Goal: Browse casually: Explore the website without a specific task or goal

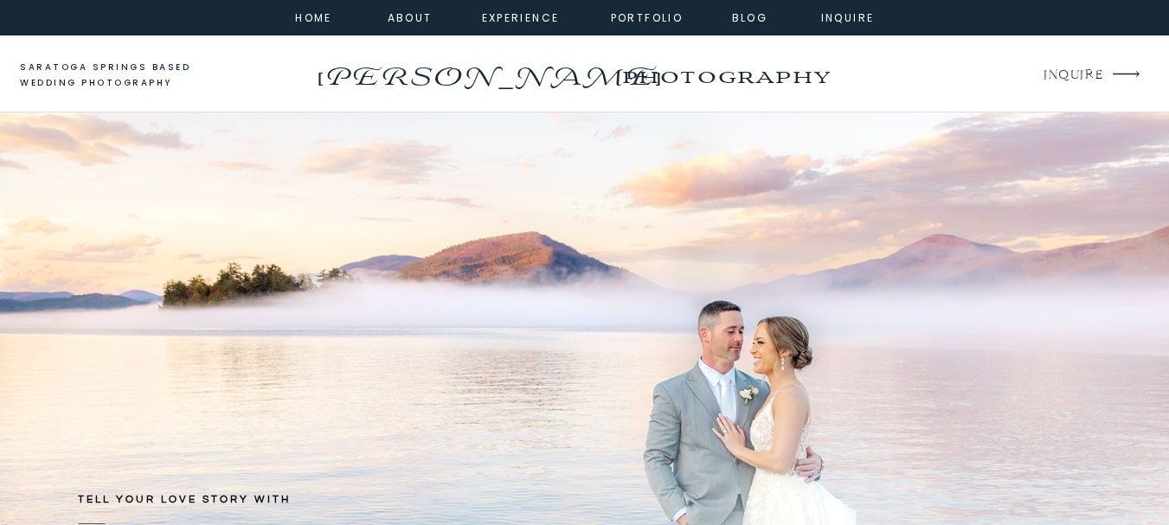
click at [327, 58] on p "[PERSON_NAME]" at bounding box center [488, 70] width 352 height 28
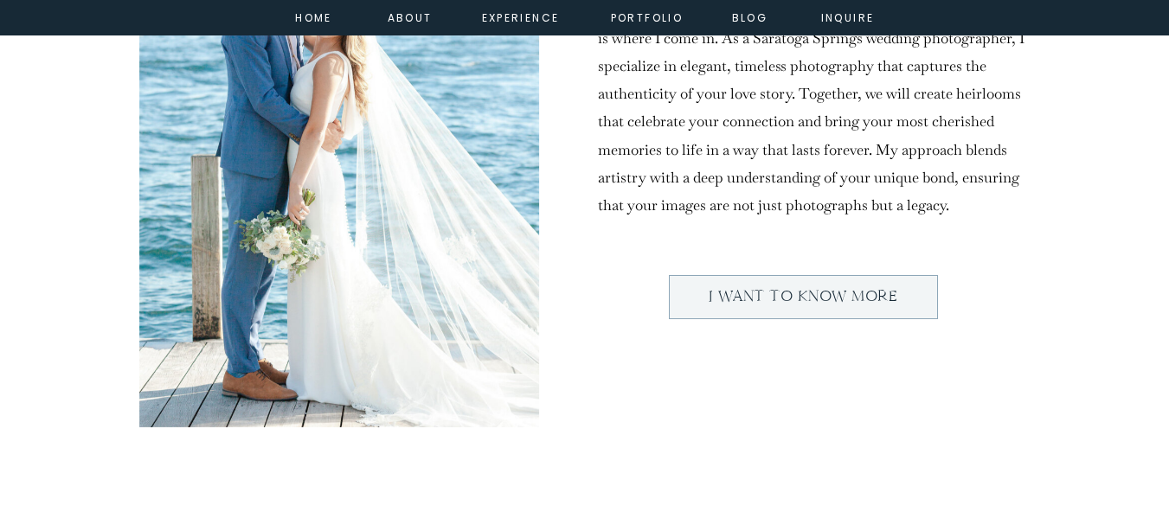
scroll to position [1038, 0]
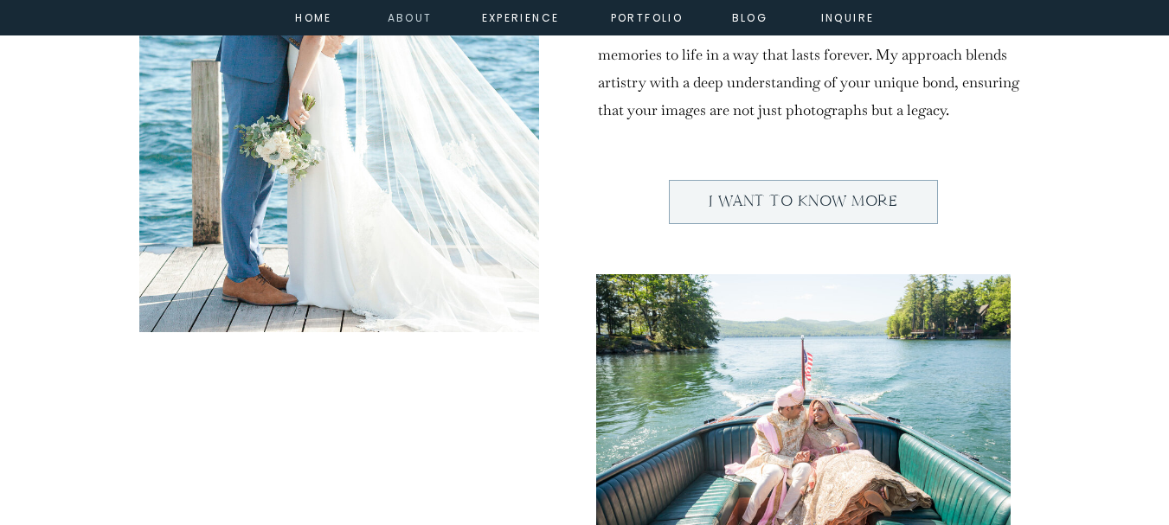
click at [418, 23] on nav "about" at bounding box center [407, 17] width 39 height 16
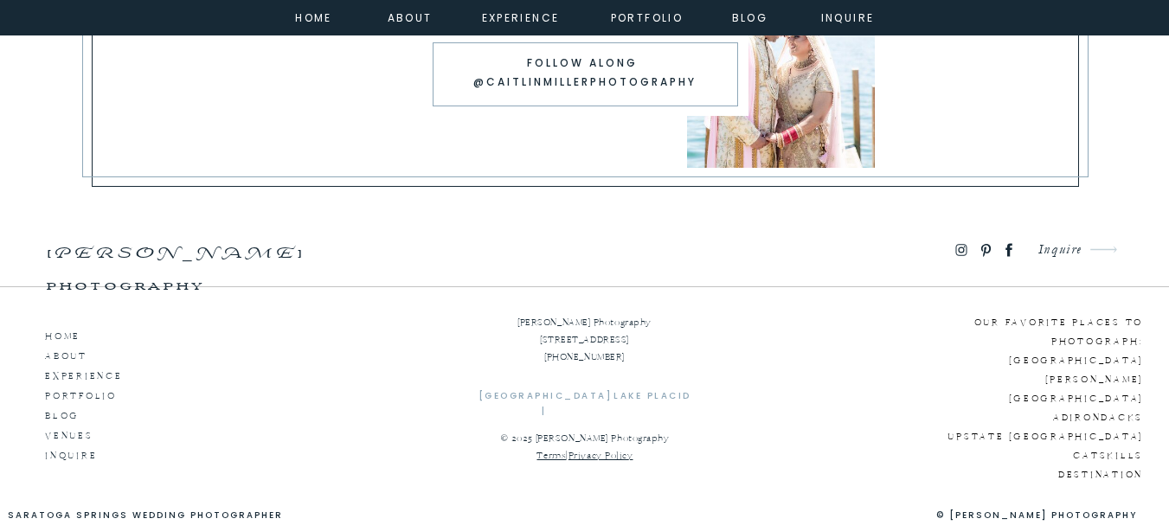
scroll to position [5770, 0]
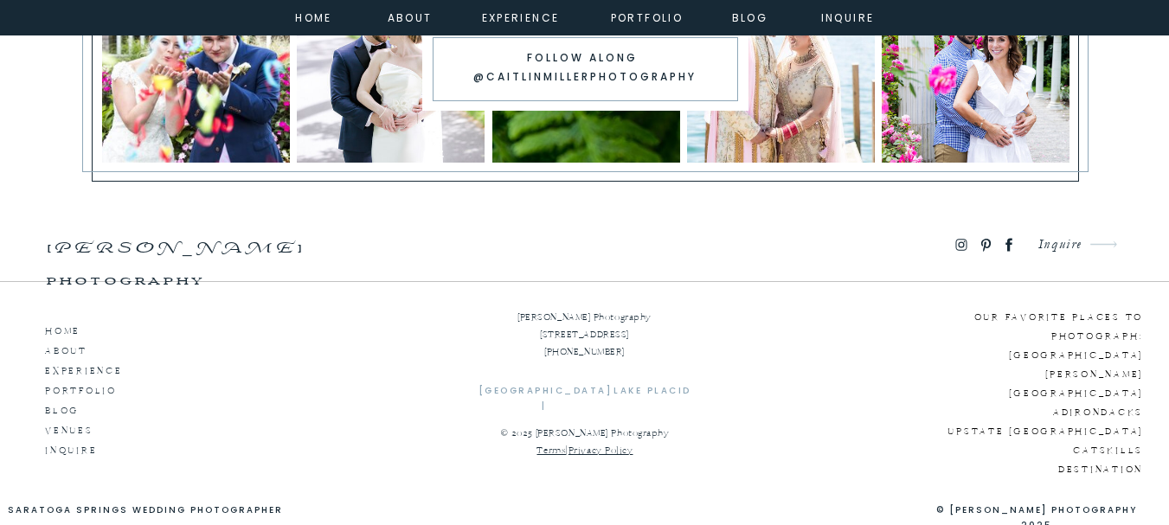
click at [65, 347] on p "ABOUT" at bounding box center [94, 349] width 99 height 16
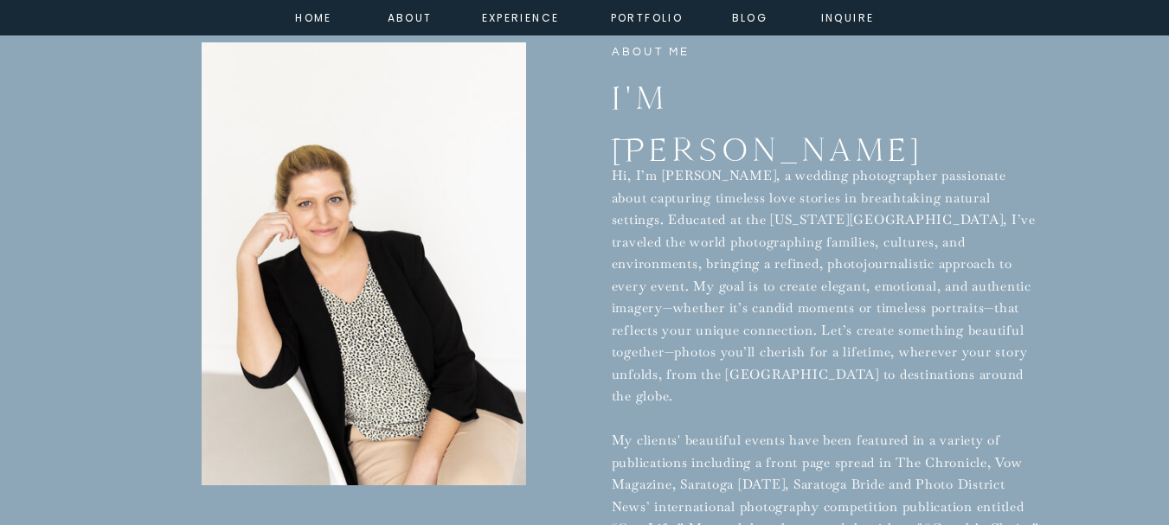
scroll to position [711, 0]
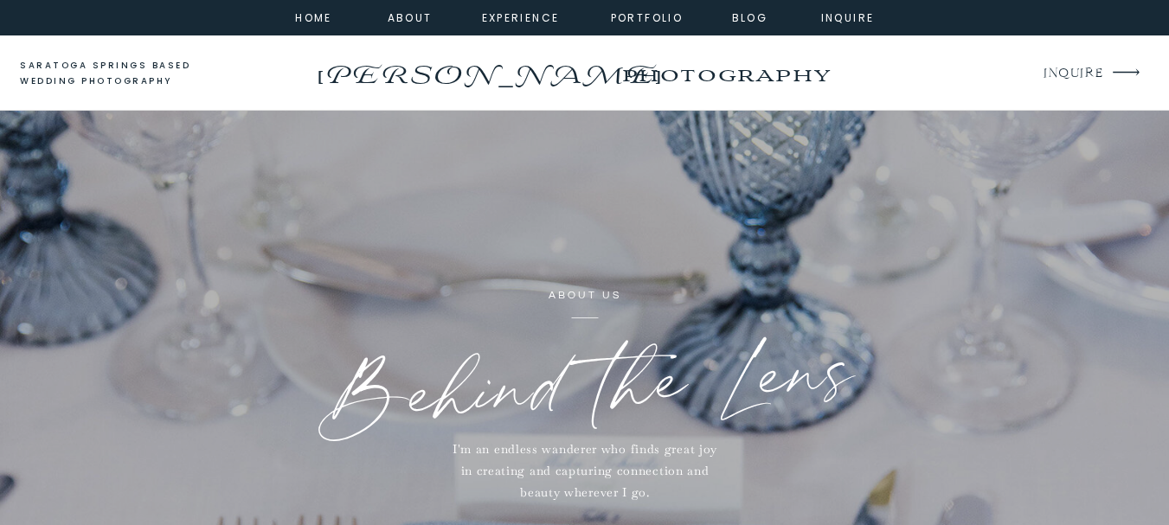
scroll to position [0, 0]
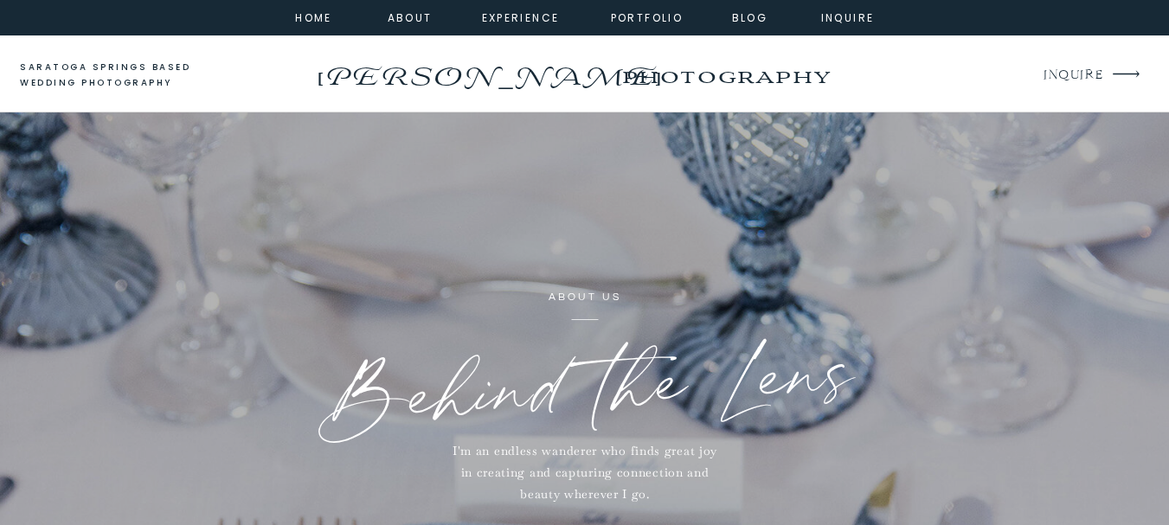
click at [852, 26] on div at bounding box center [584, 17] width 1169 height 35
click at [860, 19] on nav "inquire" at bounding box center [848, 17] width 62 height 16
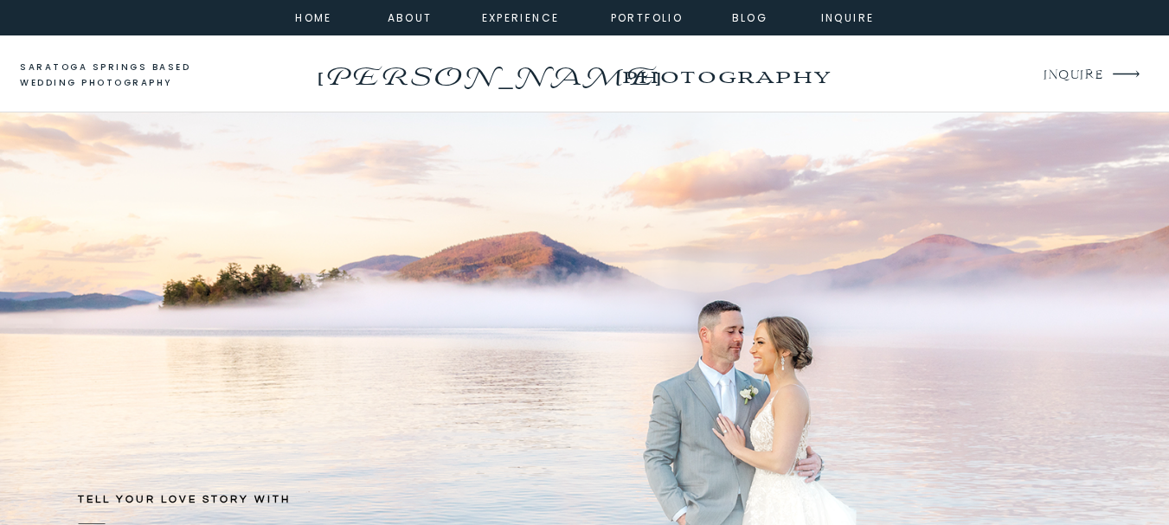
drag, startPoint x: 70, startPoint y: 73, endPoint x: 376, endPoint y: 41, distance: 308.0
drag, startPoint x: 640, startPoint y: 71, endPoint x: 290, endPoint y: 45, distance: 350.6
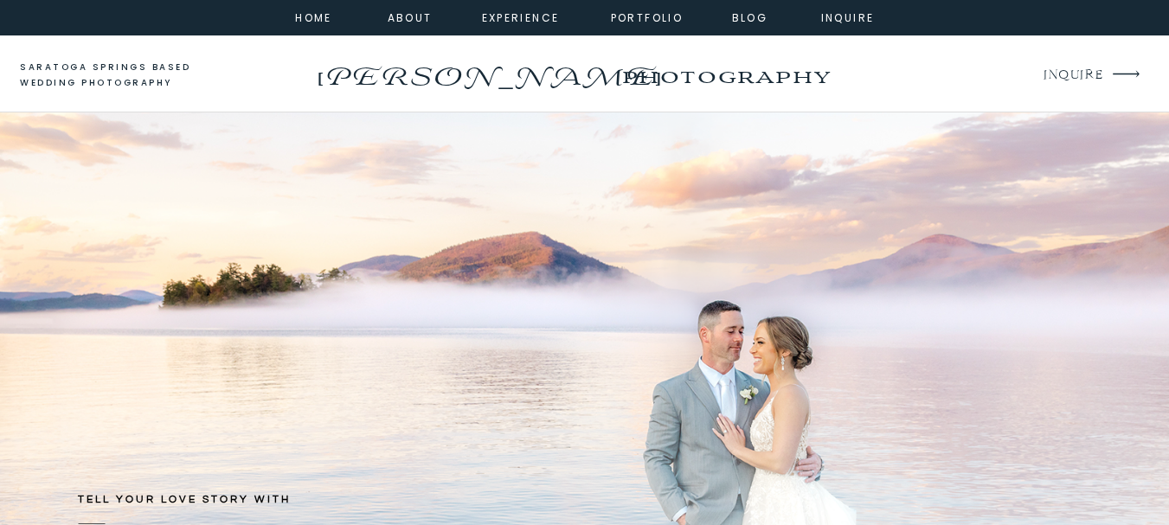
drag, startPoint x: 122, startPoint y: 76, endPoint x: 320, endPoint y: 66, distance: 198.4
click at [320, 66] on p "[PERSON_NAME]" at bounding box center [488, 70] width 352 height 28
click at [751, 13] on nav "Blog" at bounding box center [750, 17] width 62 height 16
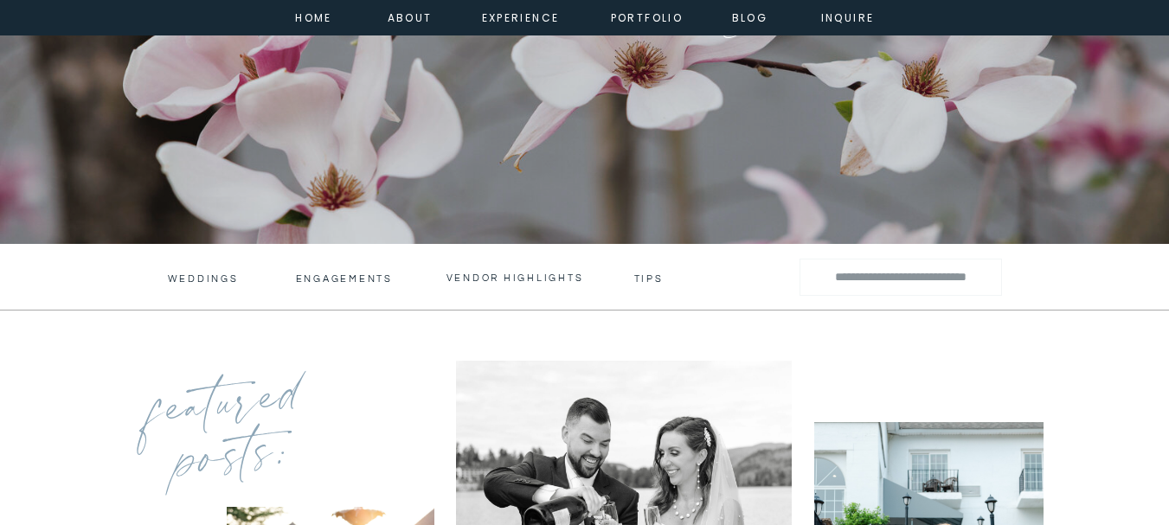
scroll to position [433, 0]
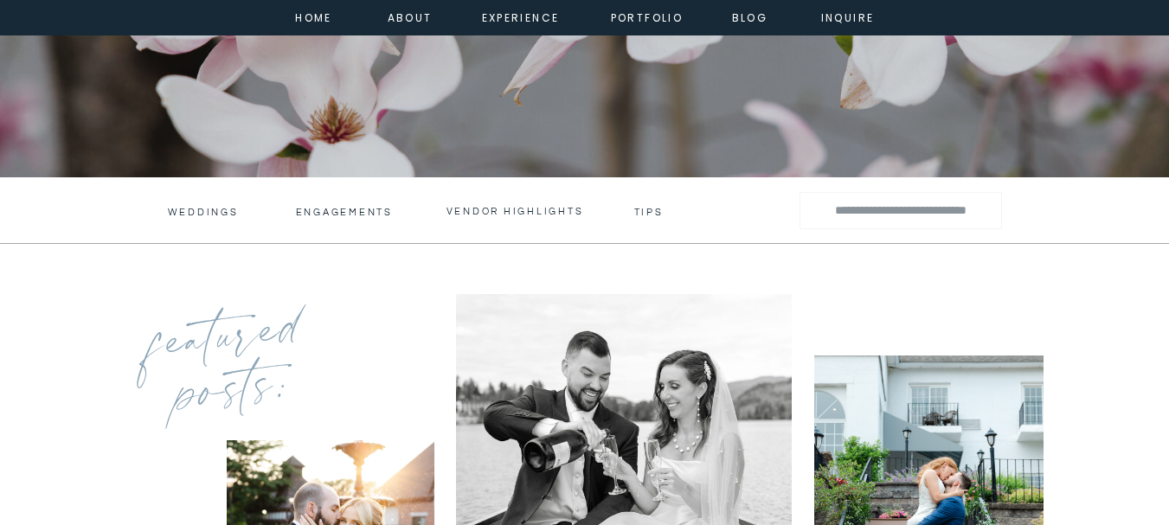
click at [312, 21] on nav "home" at bounding box center [314, 17] width 47 height 16
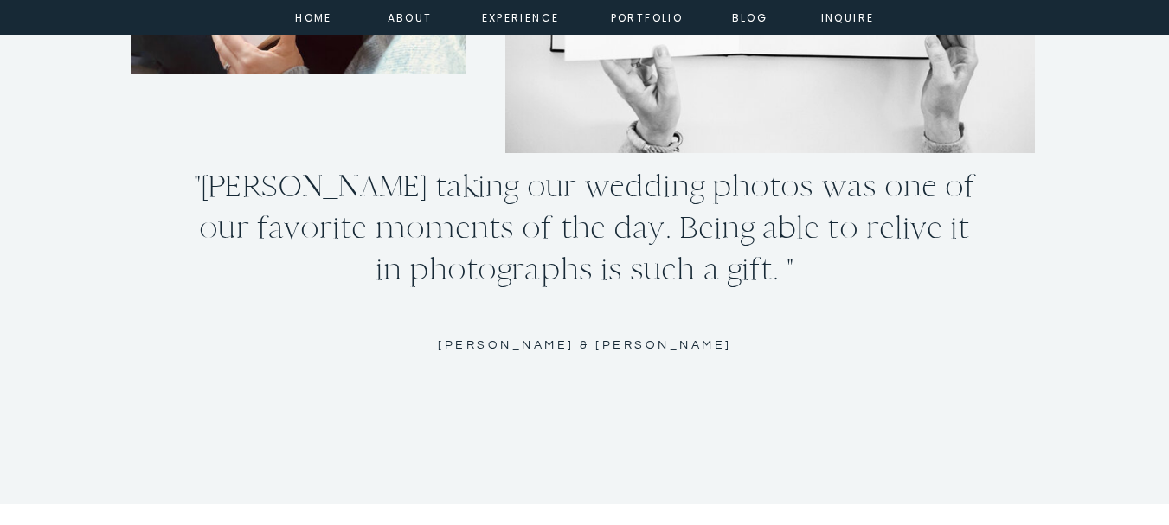
scroll to position [3894, 0]
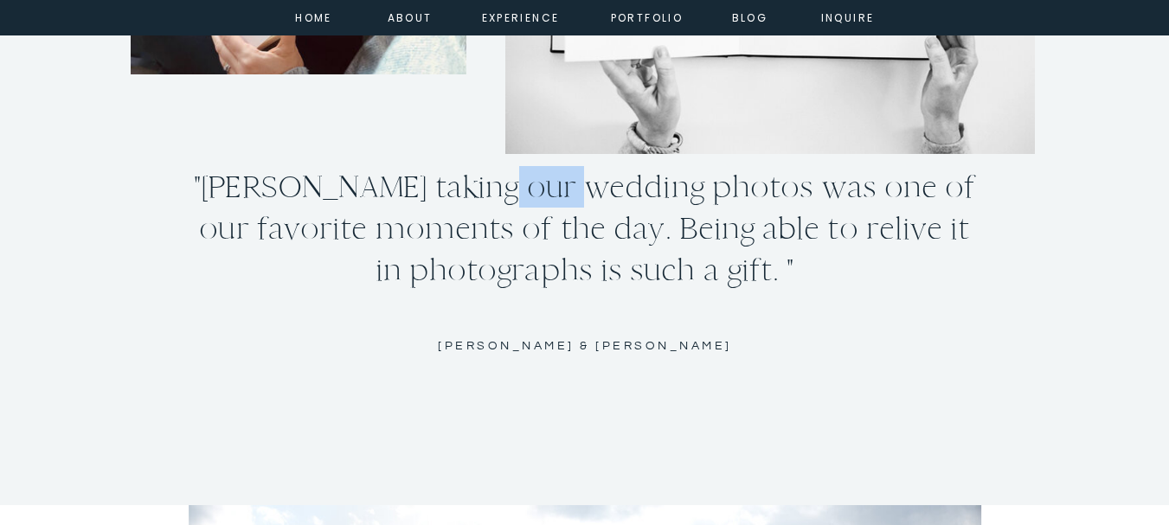
drag, startPoint x: 505, startPoint y: 192, endPoint x: 599, endPoint y: 193, distance: 93.5
click at [599, 193] on p ""[PERSON_NAME] taking our wedding photos was one of our favorite moments of the…" at bounding box center [585, 229] width 788 height 127
click at [591, 195] on p ""[PERSON_NAME] taking our wedding photos was one of our favorite moments of the…" at bounding box center [585, 229] width 788 height 127
drag, startPoint x: 500, startPoint y: 188, endPoint x: 711, endPoint y: 196, distance: 211.3
click at [711, 196] on p ""[PERSON_NAME] taking our wedding photos was one of our favorite moments of the…" at bounding box center [585, 229] width 788 height 127
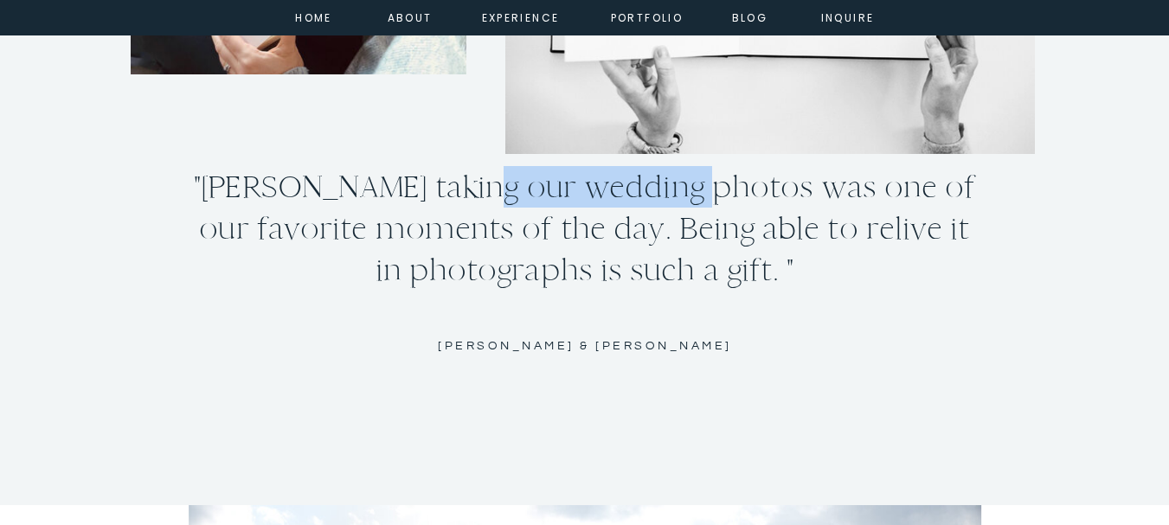
copy p "wedding photos"
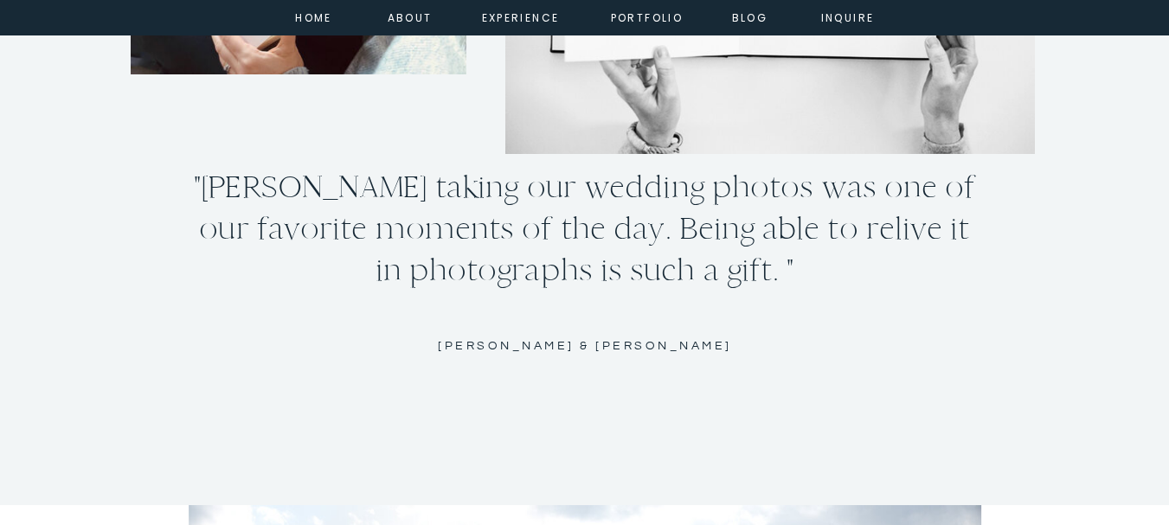
click at [473, 372] on p "[PERSON_NAME] & [PERSON_NAME]" at bounding box center [585, 365] width 392 height 59
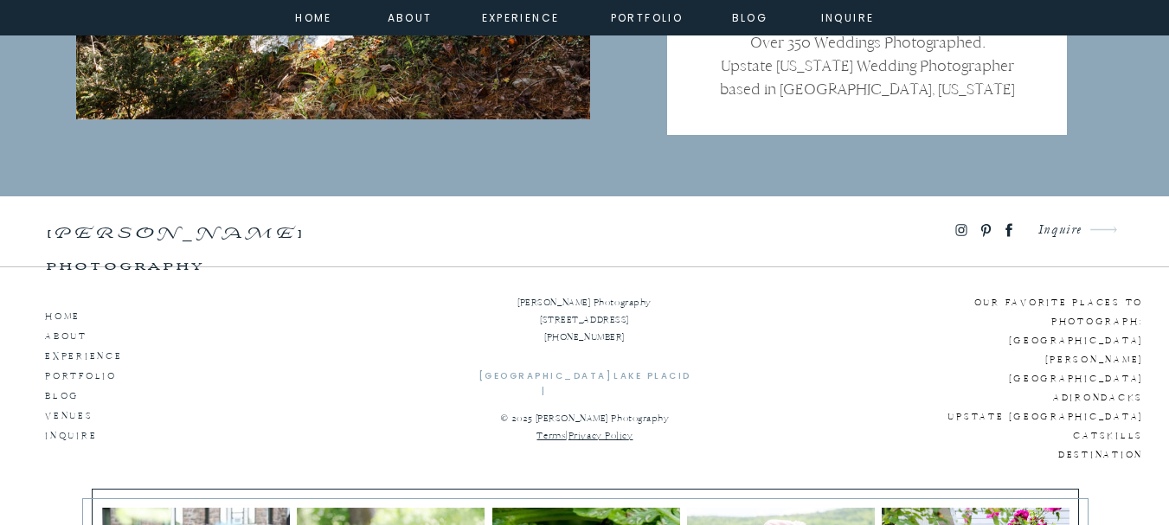
scroll to position [11268, 0]
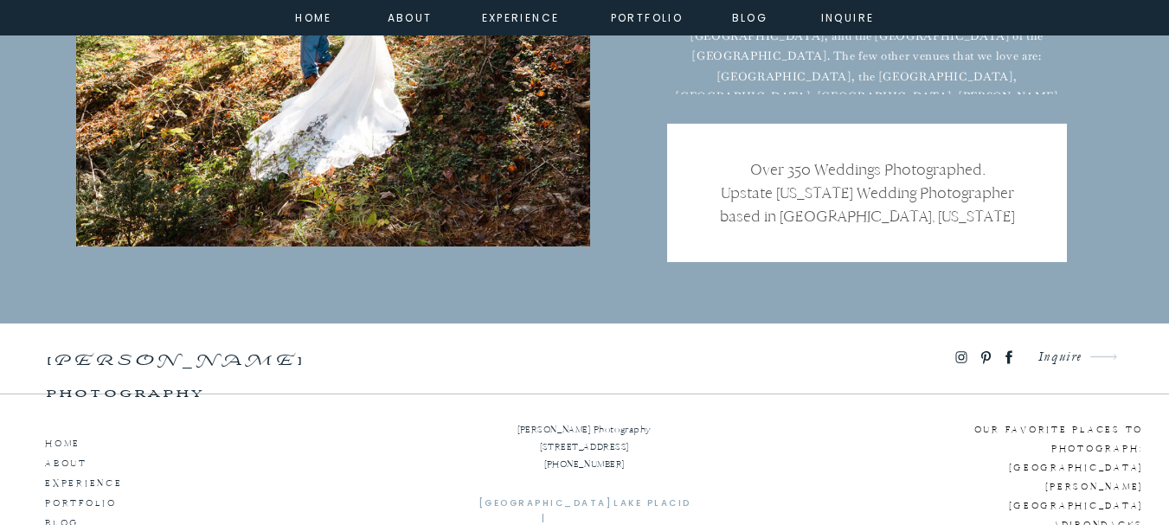
click at [964, 357] on icon at bounding box center [961, 358] width 15 height 16
click at [1008, 363] on icon at bounding box center [1009, 357] width 7 height 13
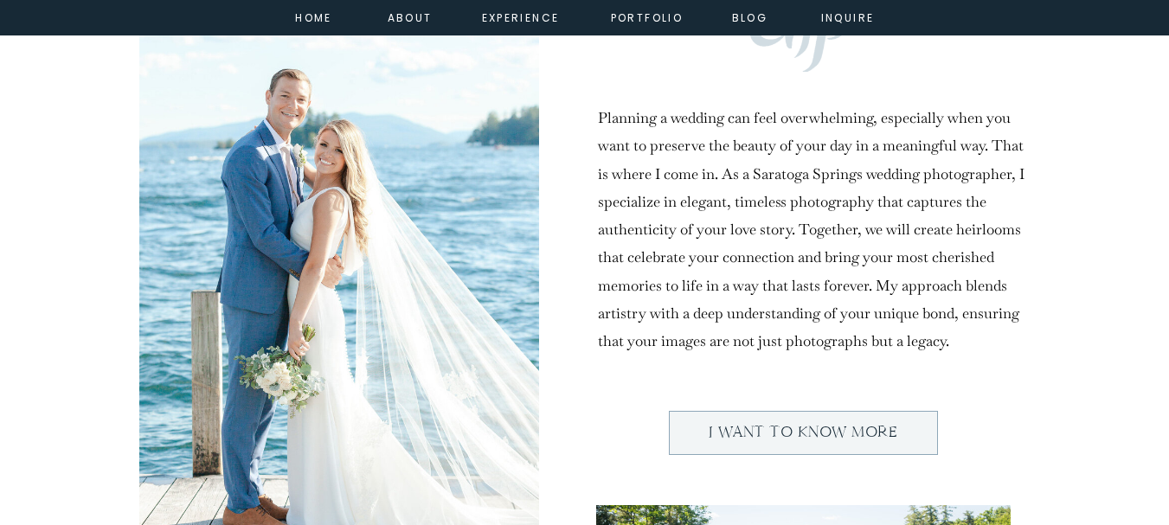
scroll to position [779, 0]
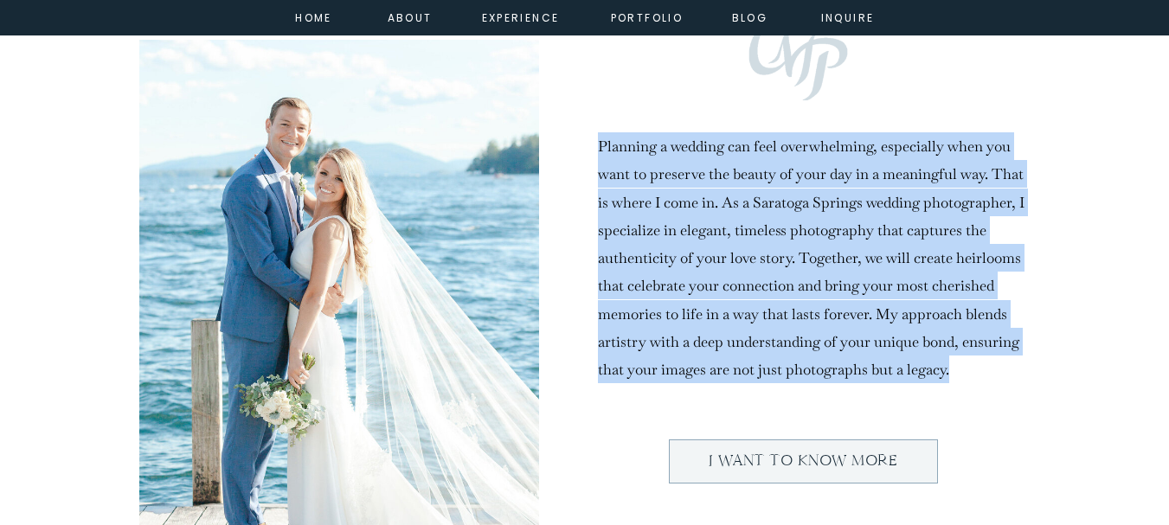
drag, startPoint x: 600, startPoint y: 149, endPoint x: 963, endPoint y: 365, distance: 423.0
click at [963, 365] on h2 "Planning a wedding can feel overwhelming, especially when you want to preserve …" at bounding box center [813, 254] width 431 height 245
copy h2 "Planning a wedding can feel overwhelming, especially when you want to preserve …"
